Goal: Transaction & Acquisition: Obtain resource

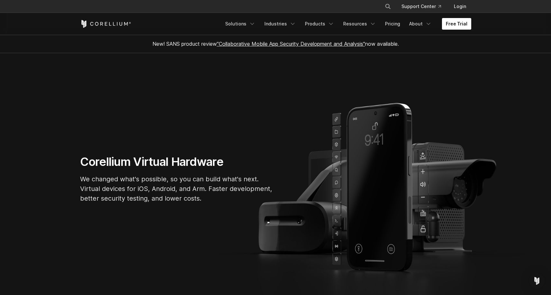
click at [458, 29] on link "Free Trial" at bounding box center [456, 24] width 29 height 12
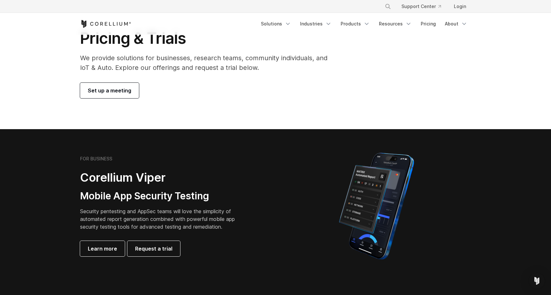
scroll to position [39, 0]
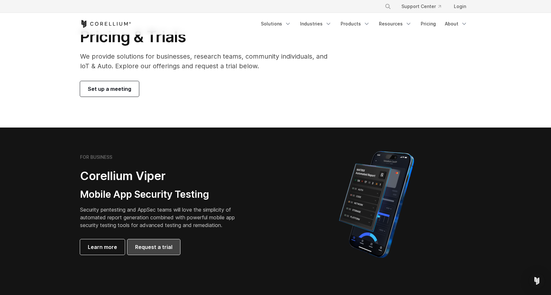
click at [166, 251] on link "Request a trial" at bounding box center [153, 246] width 53 height 15
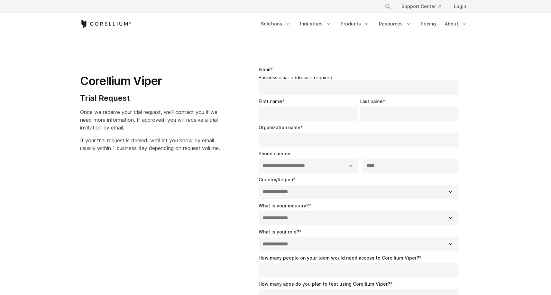
select select "**"
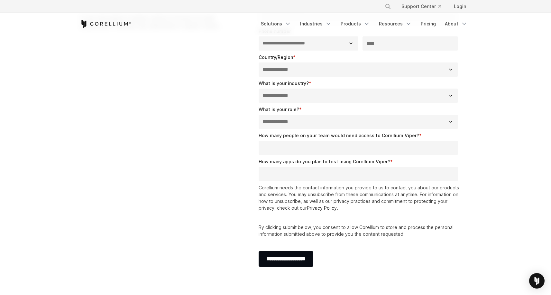
scroll to position [431, 0]
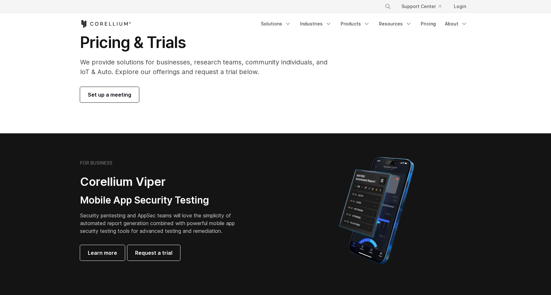
scroll to position [40, 0]
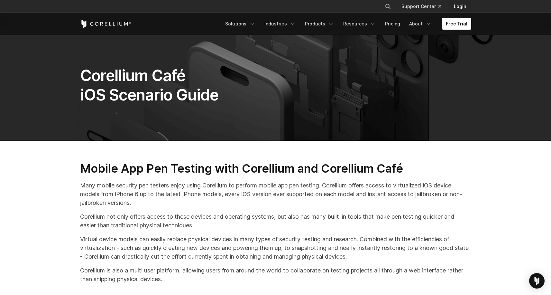
click at [460, 7] on link "Login" at bounding box center [460, 7] width 23 height 12
